Goal: Communication & Community: Share content

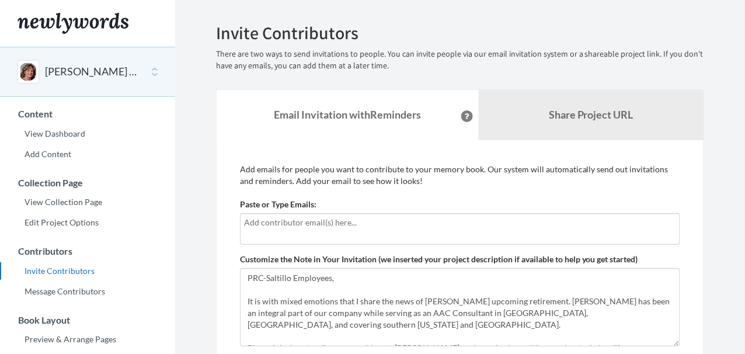
click at [203, 210] on div "Emails have been sent! Invite Contributors There are two ways to send invitatio…" at bounding box center [459, 242] width 523 height 439
click at [265, 226] on input "text" at bounding box center [460, 222] width 432 height 13
type input "[PERSON_NAME][EMAIL_ADDRESS][PERSON_NAME][DOMAIN_NAME]"
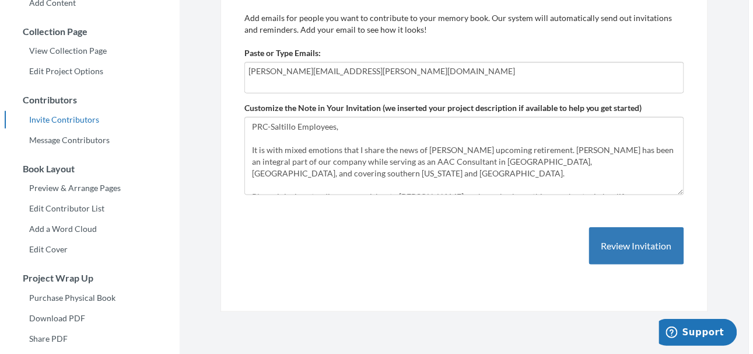
scroll to position [166, 0]
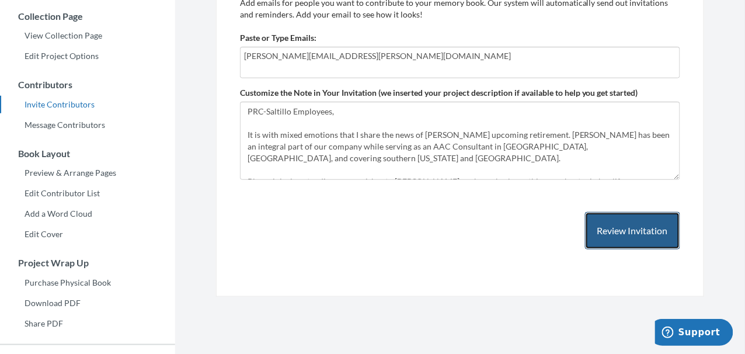
click at [631, 237] on button "Review Invitation" at bounding box center [632, 231] width 95 height 38
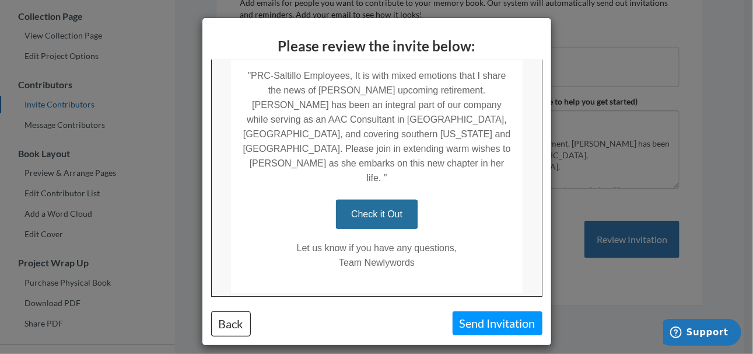
scroll to position [289, 0]
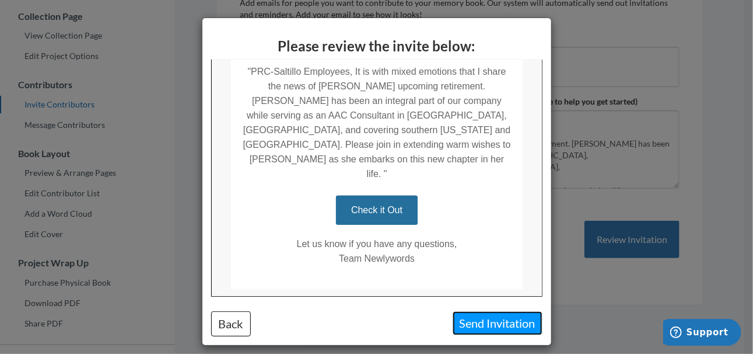
click at [498, 325] on button "Send Invitation" at bounding box center [498, 323] width 90 height 24
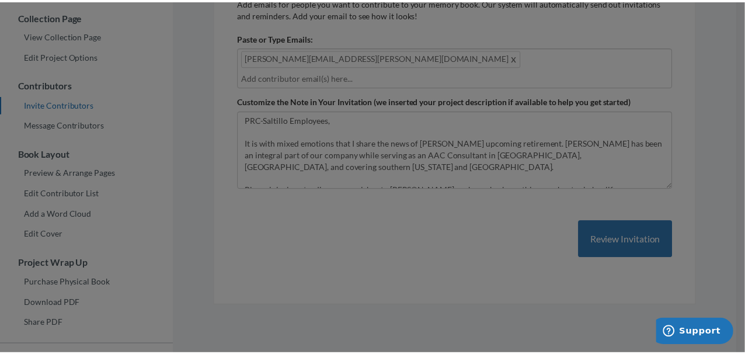
scroll to position [0, 0]
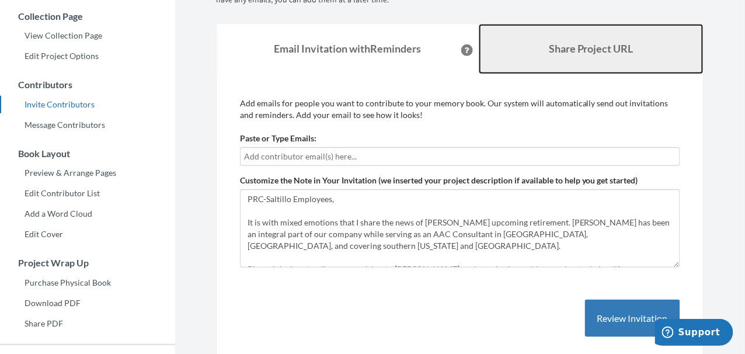
click at [591, 43] on b "Share Project URL" at bounding box center [591, 48] width 85 height 13
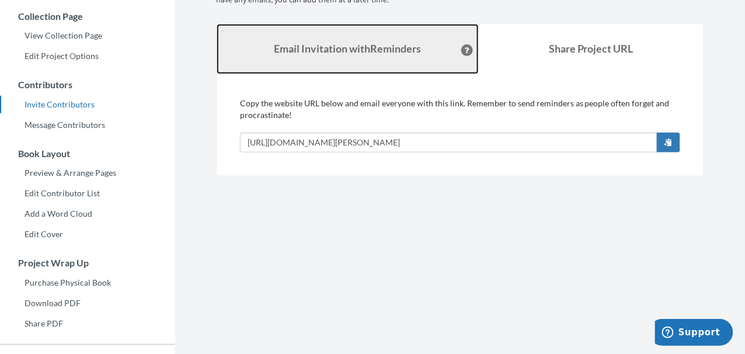
click at [315, 45] on strong "Email Invitation with Reminders" at bounding box center [347, 48] width 147 height 13
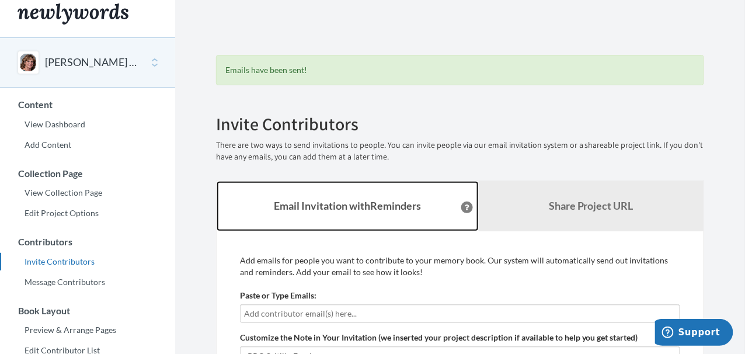
scroll to position [4, 0]
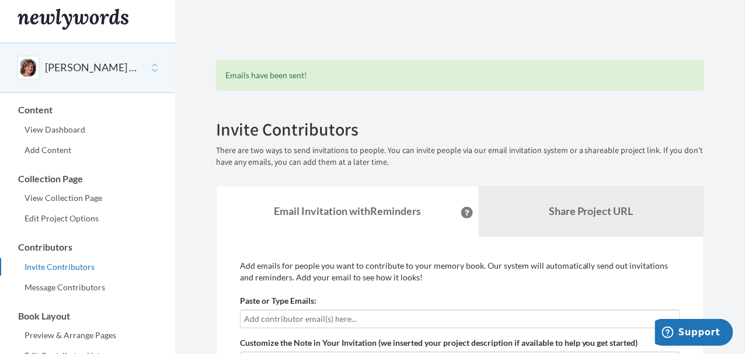
click at [112, 66] on button "[PERSON_NAME] Retirement - PRC-[GEOGRAPHIC_DATA]" at bounding box center [92, 67] width 95 height 15
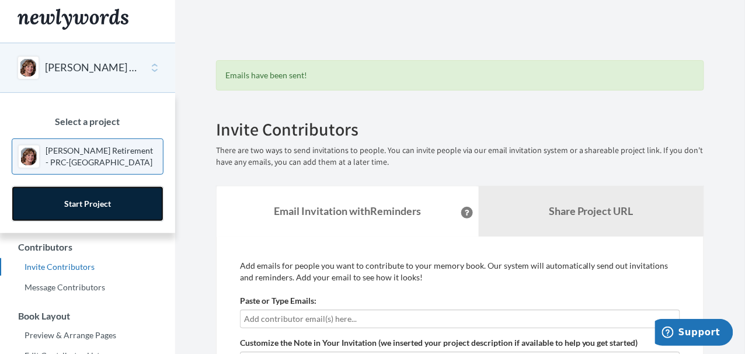
click at [94, 209] on link "Start Project" at bounding box center [88, 203] width 152 height 35
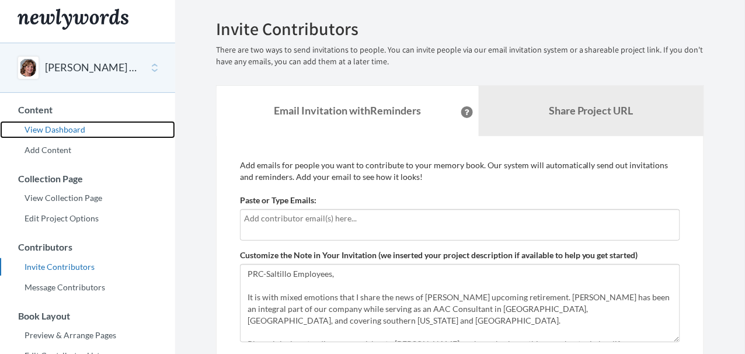
click at [71, 128] on link "View Dashboard" at bounding box center [87, 130] width 175 height 18
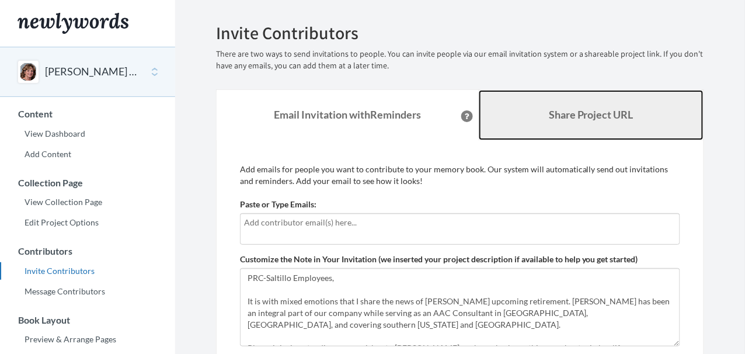
click at [564, 119] on b "Share Project URL" at bounding box center [591, 114] width 85 height 13
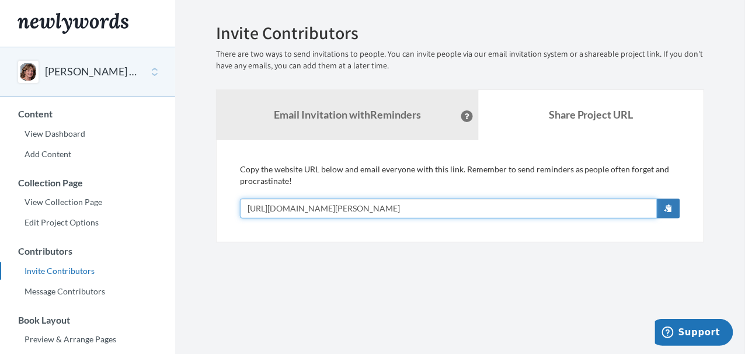
drag, startPoint x: 483, startPoint y: 205, endPoint x: 222, endPoint y: 215, distance: 261.0
click at [222, 215] on div "Add emails for people you want to contribute to your memory book. Our system wi…" at bounding box center [460, 191] width 488 height 102
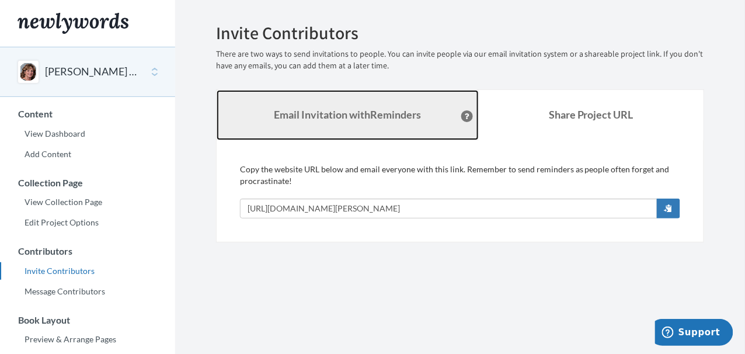
click at [375, 118] on strong "Email Invitation with Reminders" at bounding box center [347, 114] width 147 height 13
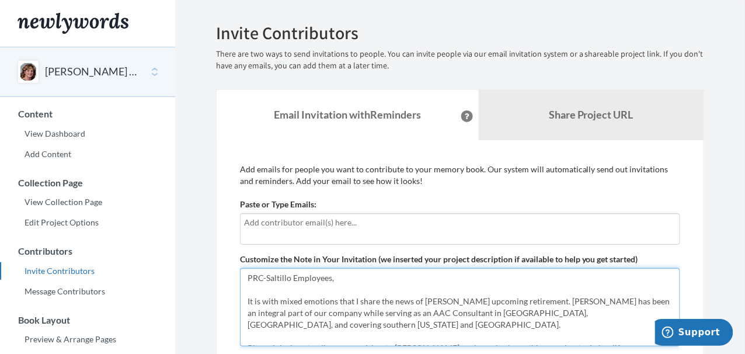
drag, startPoint x: 244, startPoint y: 277, endPoint x: 585, endPoint y: 335, distance: 345.1
click at [585, 335] on textarea "PRC-Saltillo Employees, It is with mixed emotions that I share the news of [PER…" at bounding box center [460, 307] width 440 height 78
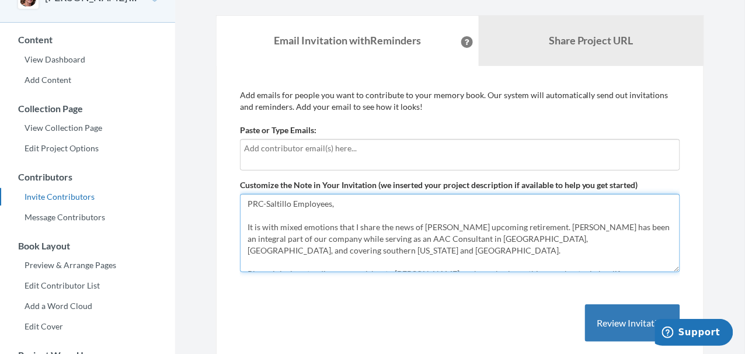
scroll to position [73, 0]
click at [599, 261] on textarea "PRC-Saltillo Employees, It is with mixed emotions that I share the news of [PER…" at bounding box center [460, 234] width 440 height 78
click at [286, 263] on textarea "PRC-Saltillo Employees, It is with mixed emotions that I share the news of [PER…" at bounding box center [460, 234] width 440 height 78
click at [586, 261] on textarea "PRC-Saltillo Employees, It is with mixed emotions that I share the news of [PER…" at bounding box center [460, 234] width 440 height 78
click at [584, 265] on textarea "PRC-Saltillo Employees, It is with mixed emotions that I share the news of [PER…" at bounding box center [460, 234] width 440 height 78
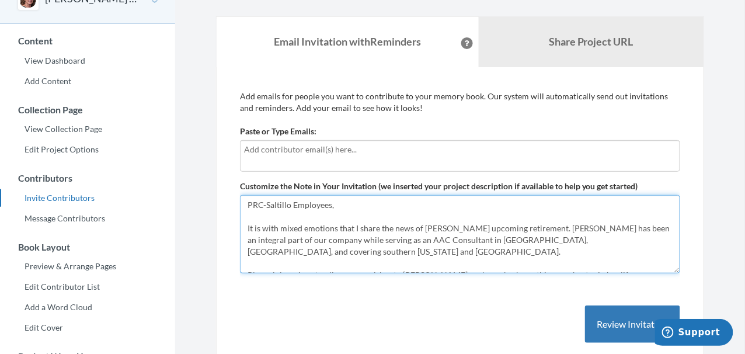
click at [357, 227] on textarea "PRC-Saltillo Employees, It is with mixed emotions that I share the news of [PER…" at bounding box center [460, 234] width 440 height 78
drag, startPoint x: 420, startPoint y: 226, endPoint x: 243, endPoint y: 224, distance: 176.2
click at [243, 224] on textarea "PRC-Saltillo Employees, It is with mixed emotions that I share the news of [PER…" at bounding box center [460, 234] width 440 height 78
drag, startPoint x: 441, startPoint y: 228, endPoint x: 517, endPoint y: 251, distance: 79.5
click at [517, 251] on textarea "PRC-Saltillo Employees, It is with mixed emotions that I share the news of [PER…" at bounding box center [460, 234] width 440 height 78
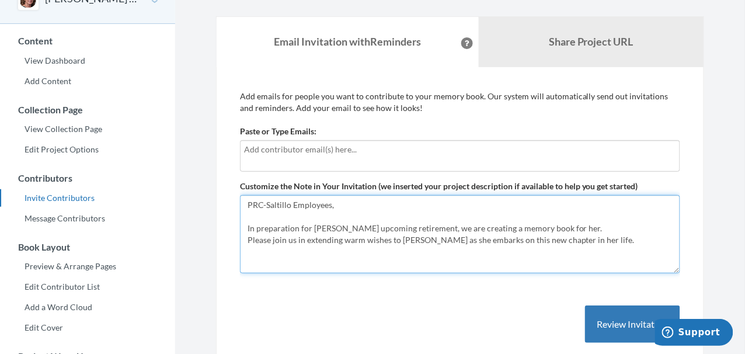
click at [585, 238] on textarea "PRC-Saltillo Employees, It is with mixed emotions that I share the news of [PER…" at bounding box center [460, 234] width 440 height 78
drag, startPoint x: 585, startPoint y: 242, endPoint x: 244, endPoint y: 204, distance: 343.5
click at [244, 204] on textarea "PRC-Saltillo Employees, It is with mixed emotions that I share the news of [PER…" at bounding box center [460, 234] width 440 height 78
type textarea "PRC-Saltillo Employees, In preparation for Tracy Custer's upcoming retirement, …"
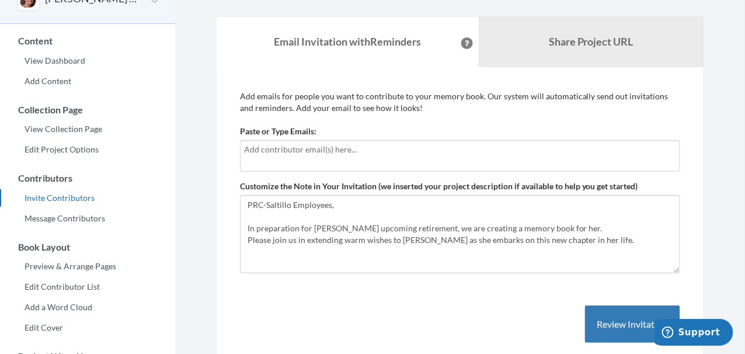
click at [511, 335] on div "# Email Contributed 1 amanda.moreno@prc-saltillo.com Yes Delete" at bounding box center [460, 346] width 440 height 129
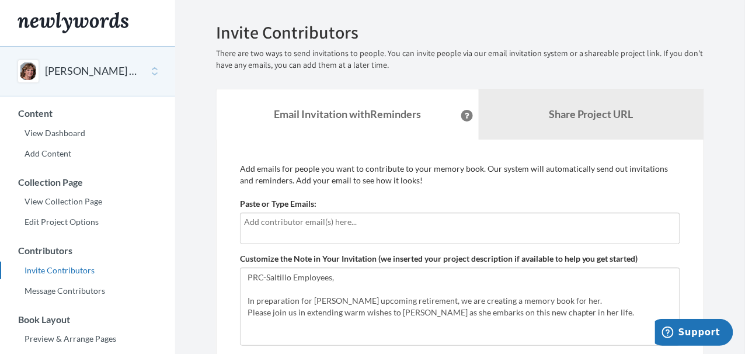
scroll to position [0, 0]
click at [64, 135] on link "View Dashboard" at bounding box center [87, 134] width 175 height 18
